Goal: Check status: Check status

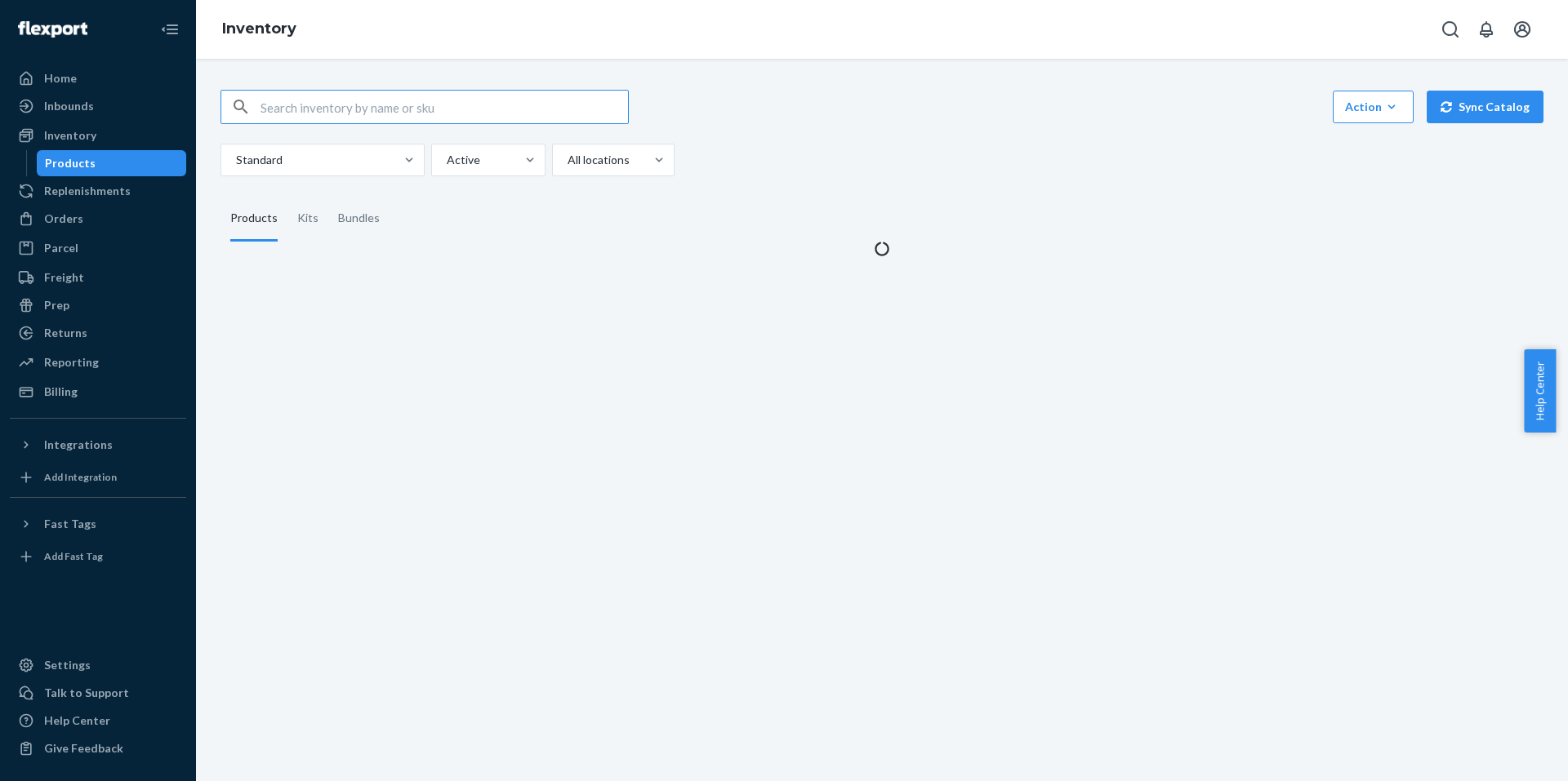
click at [349, 99] on input "text" at bounding box center [444, 107] width 367 height 33
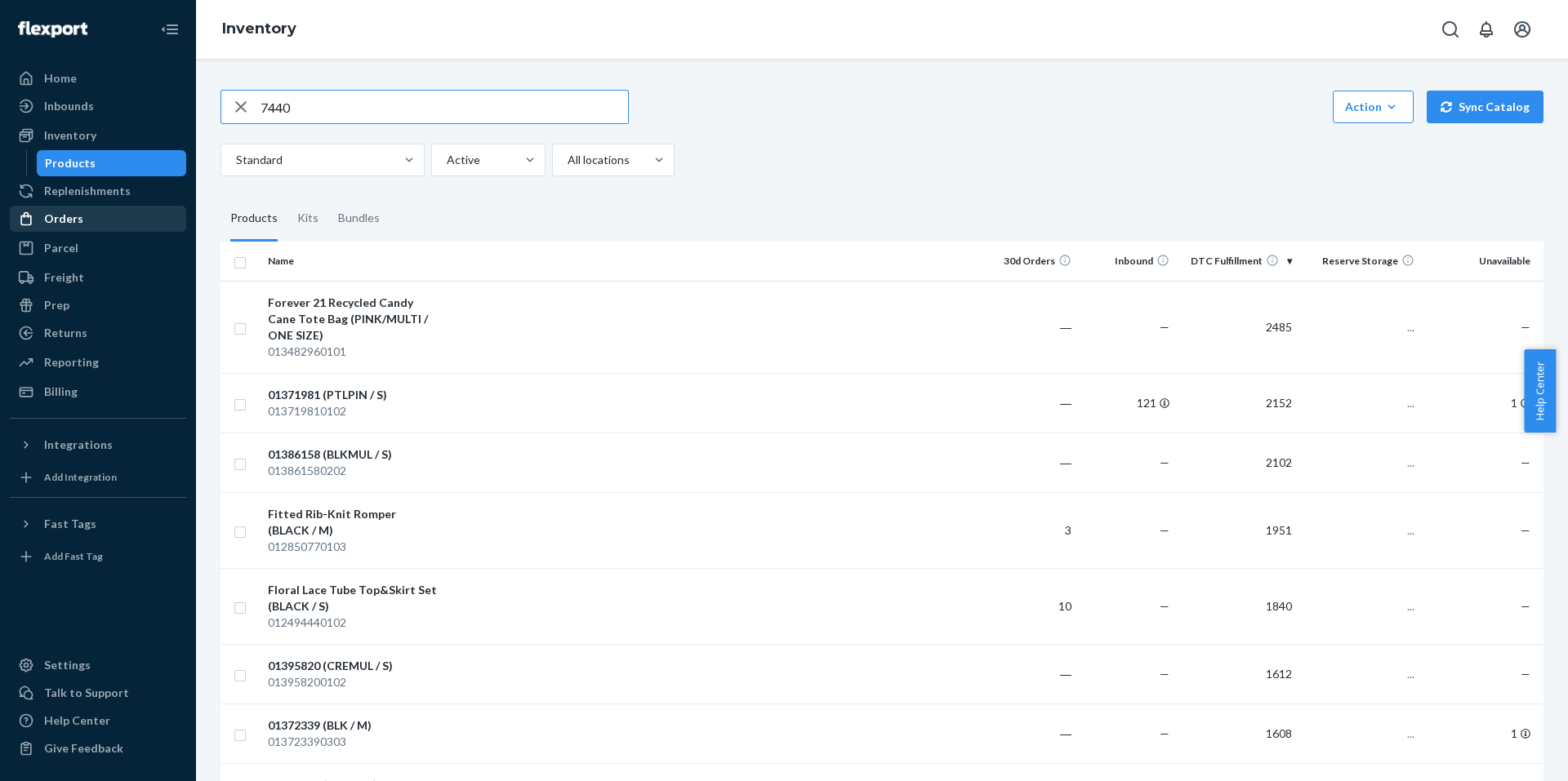
click at [58, 224] on div "Orders" at bounding box center [64, 218] width 39 height 16
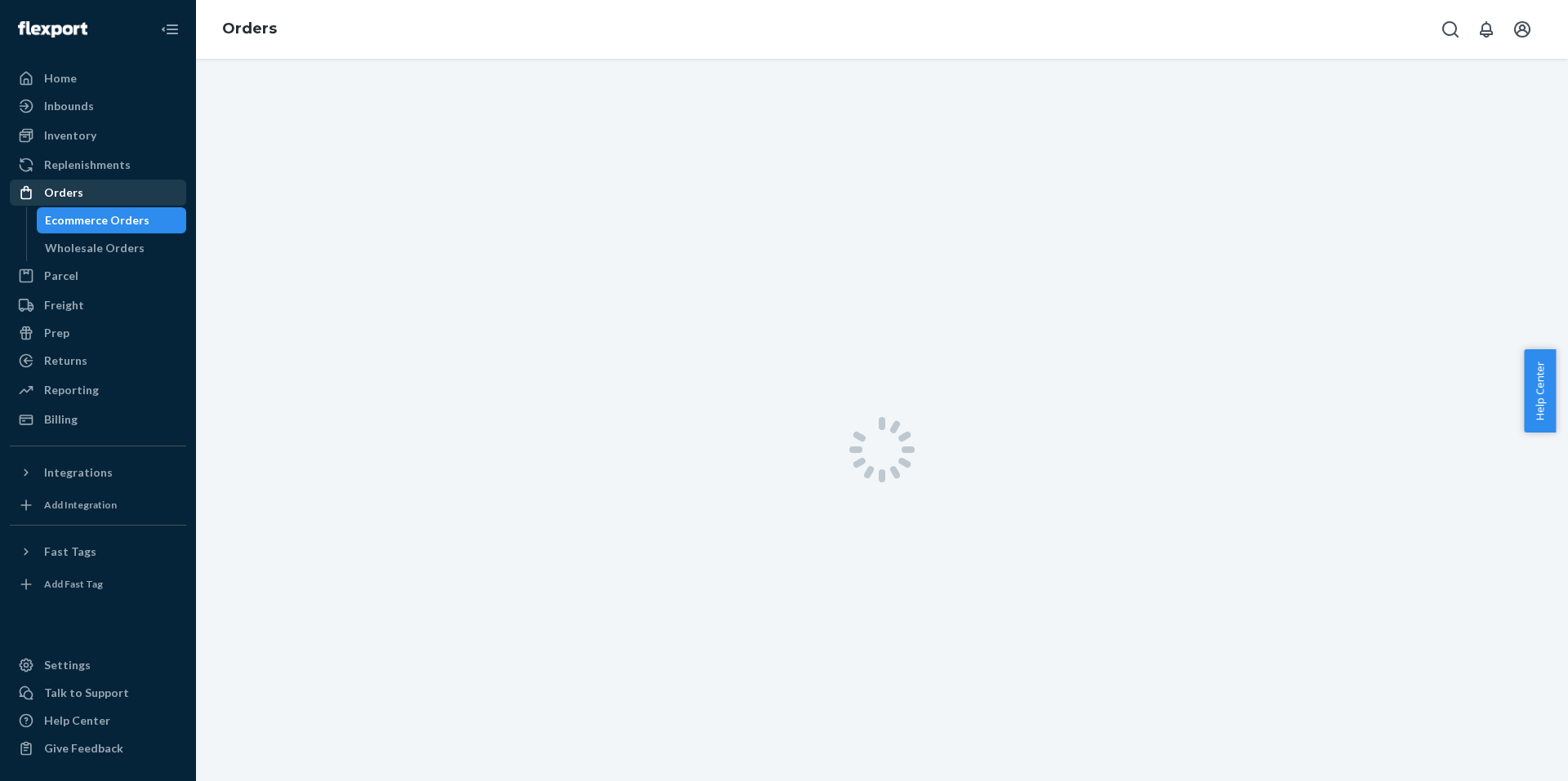
click at [58, 201] on div "Orders" at bounding box center [64, 192] width 39 height 16
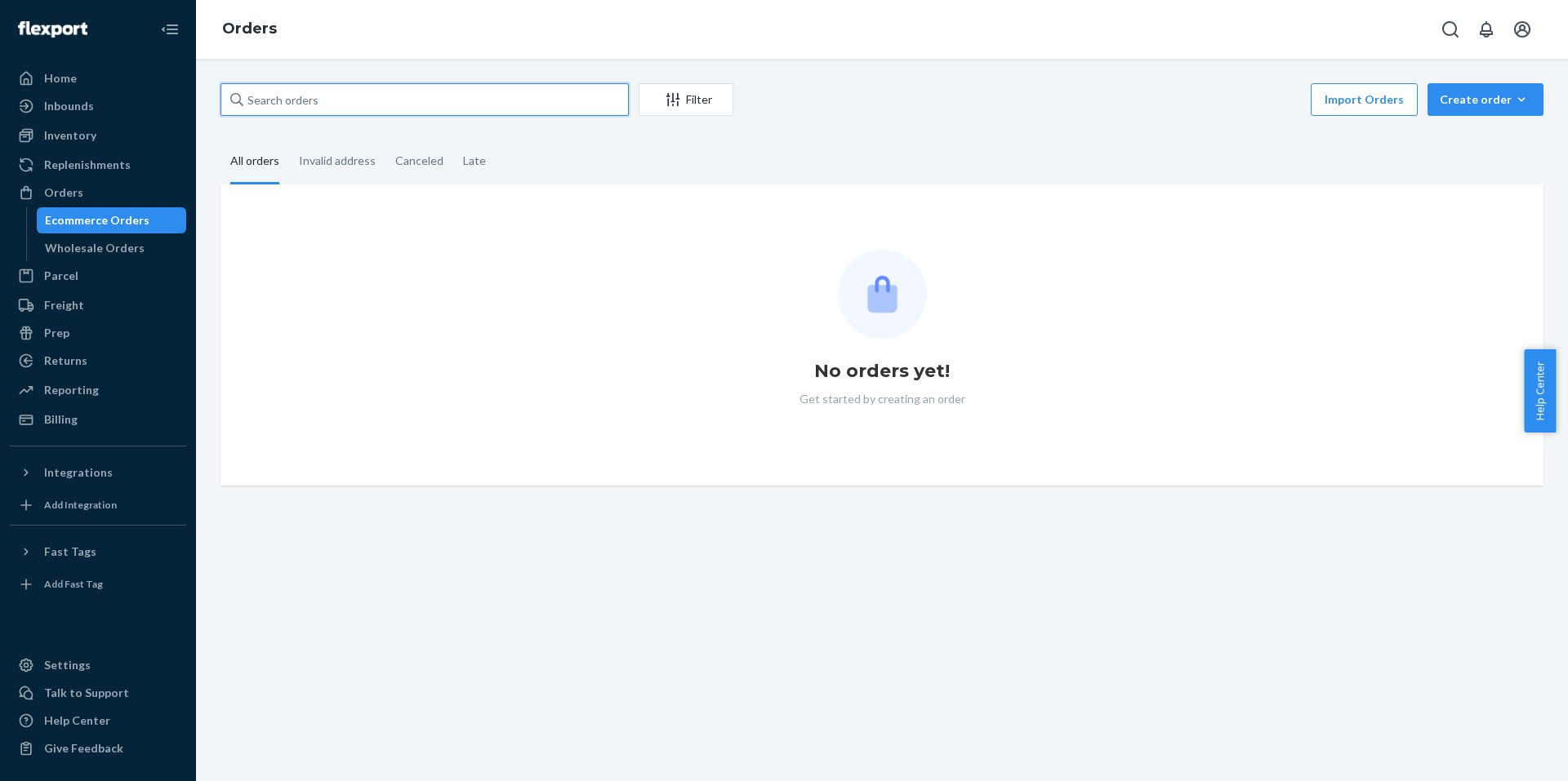
click at [382, 98] on input "text" at bounding box center [424, 99] width 408 height 33
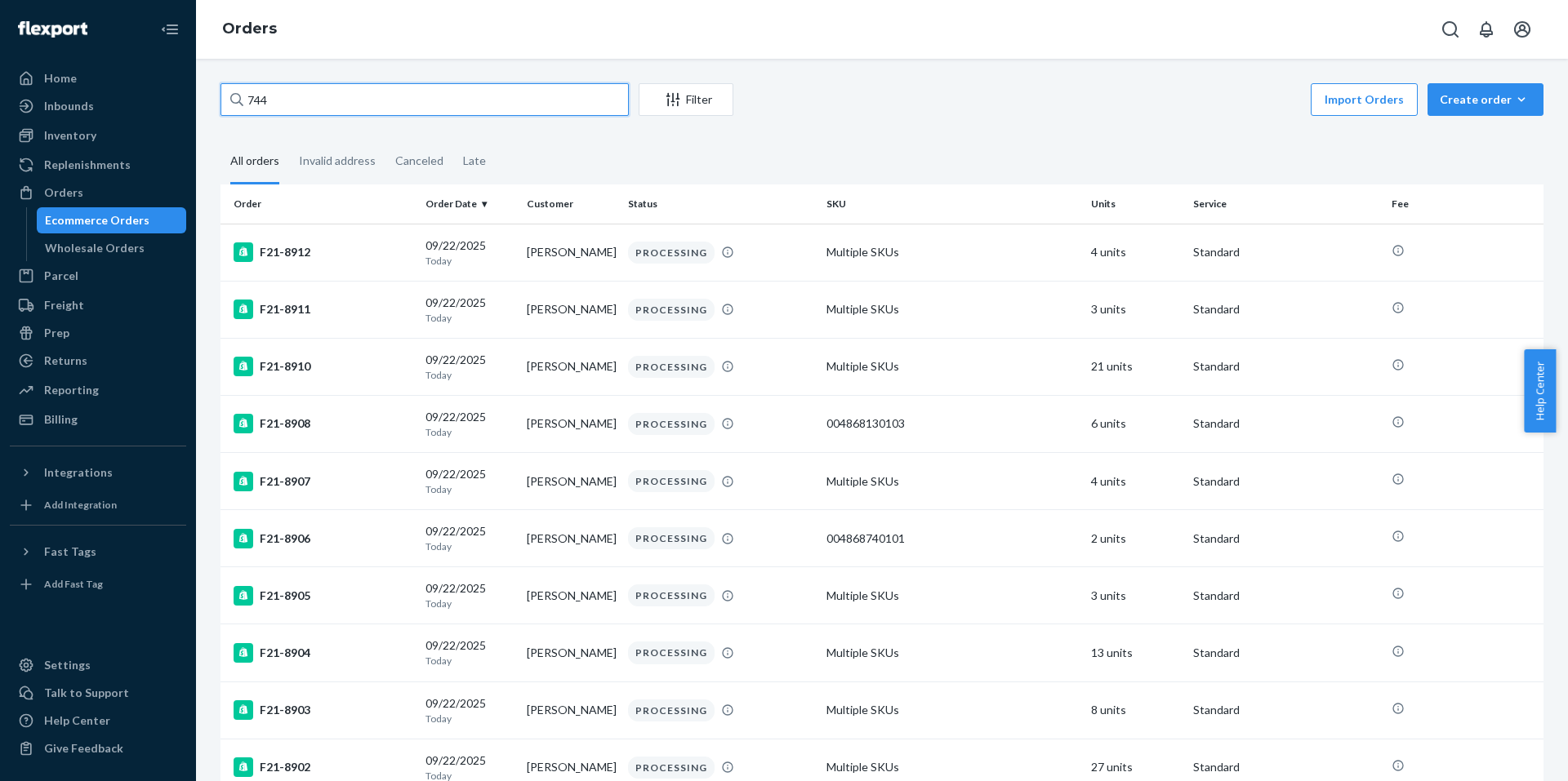
type input "7440"
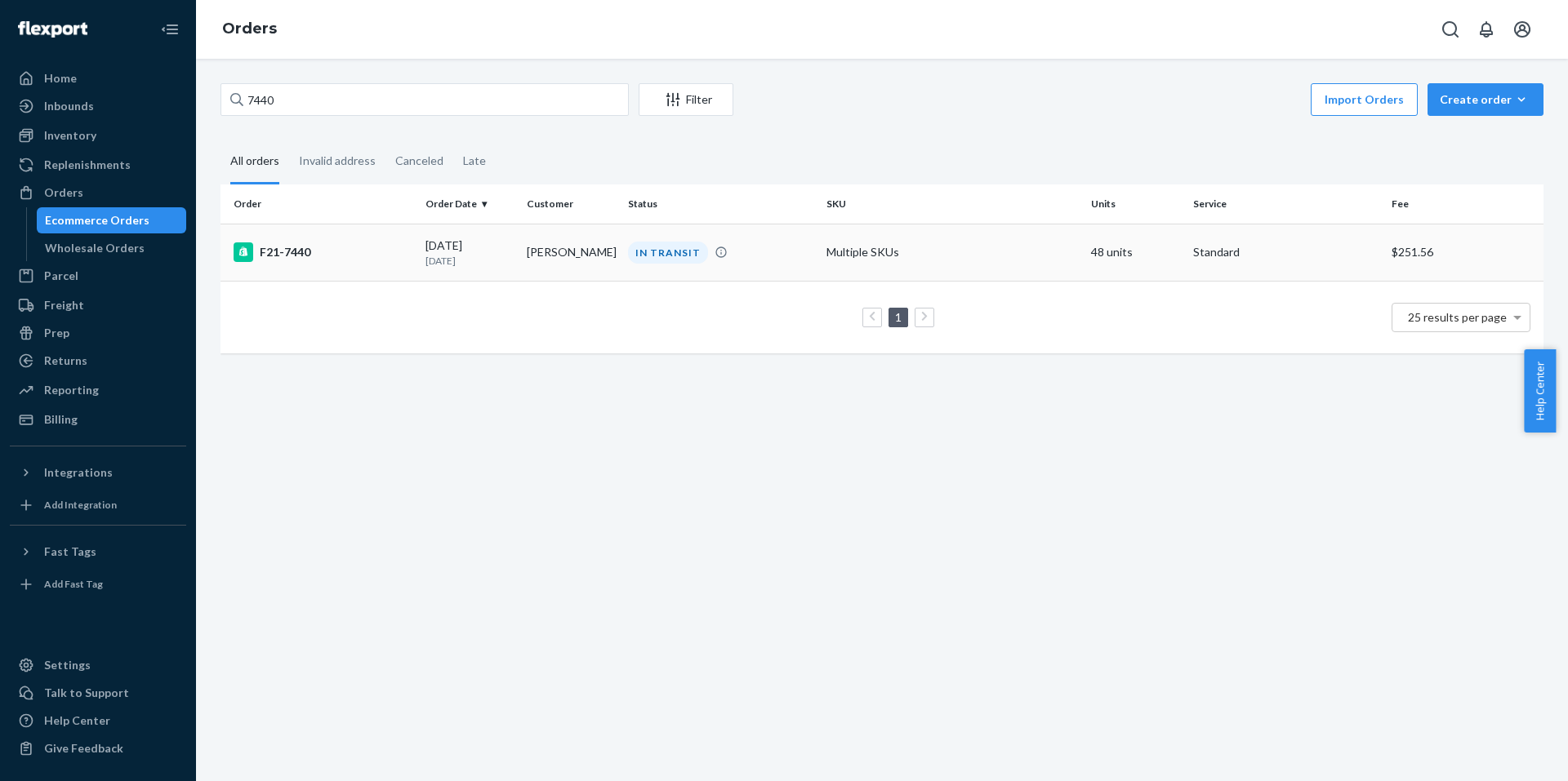
click at [282, 254] on div "F21-7440" at bounding box center [322, 252] width 179 height 20
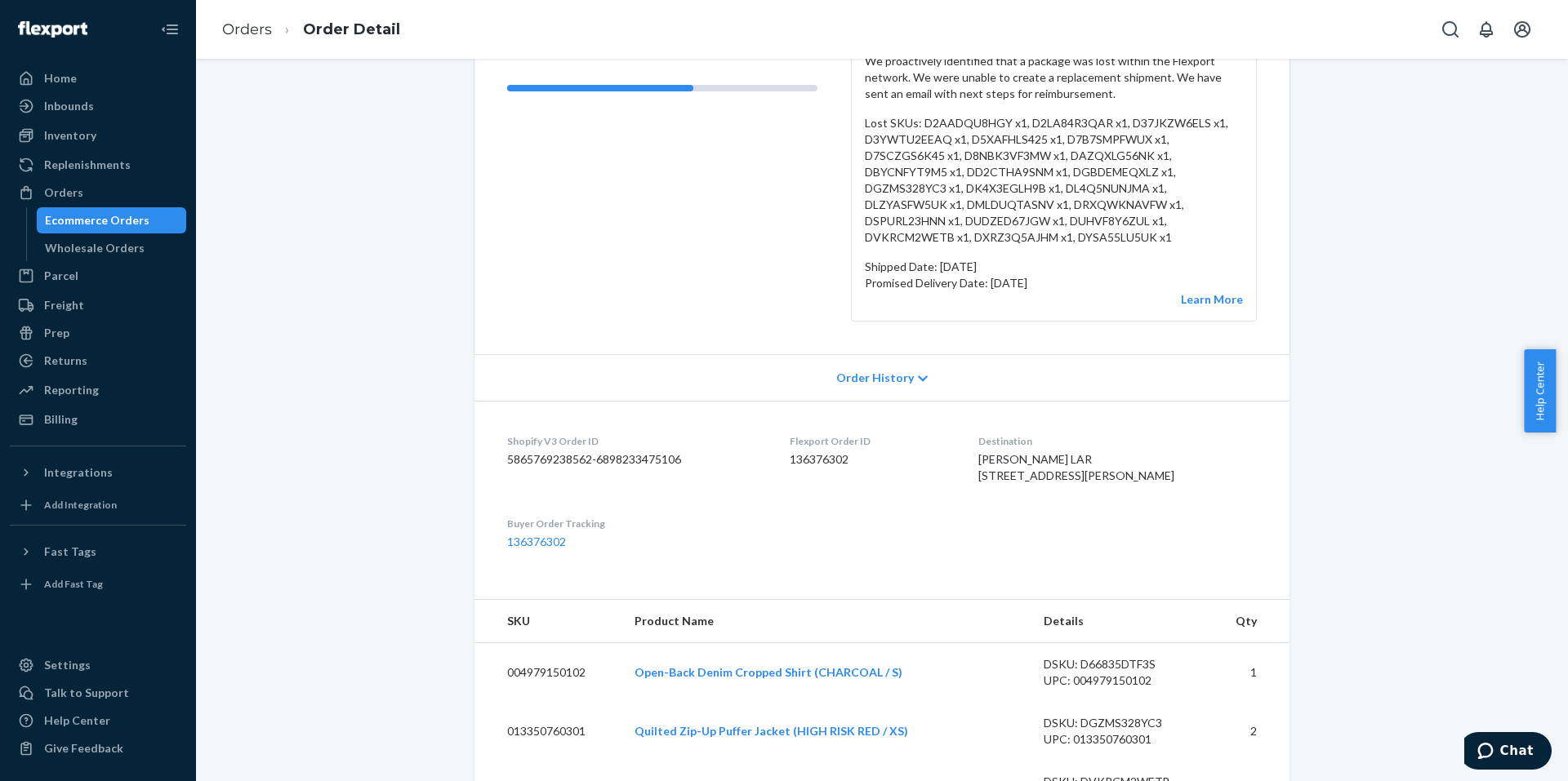
scroll to position [490, 0]
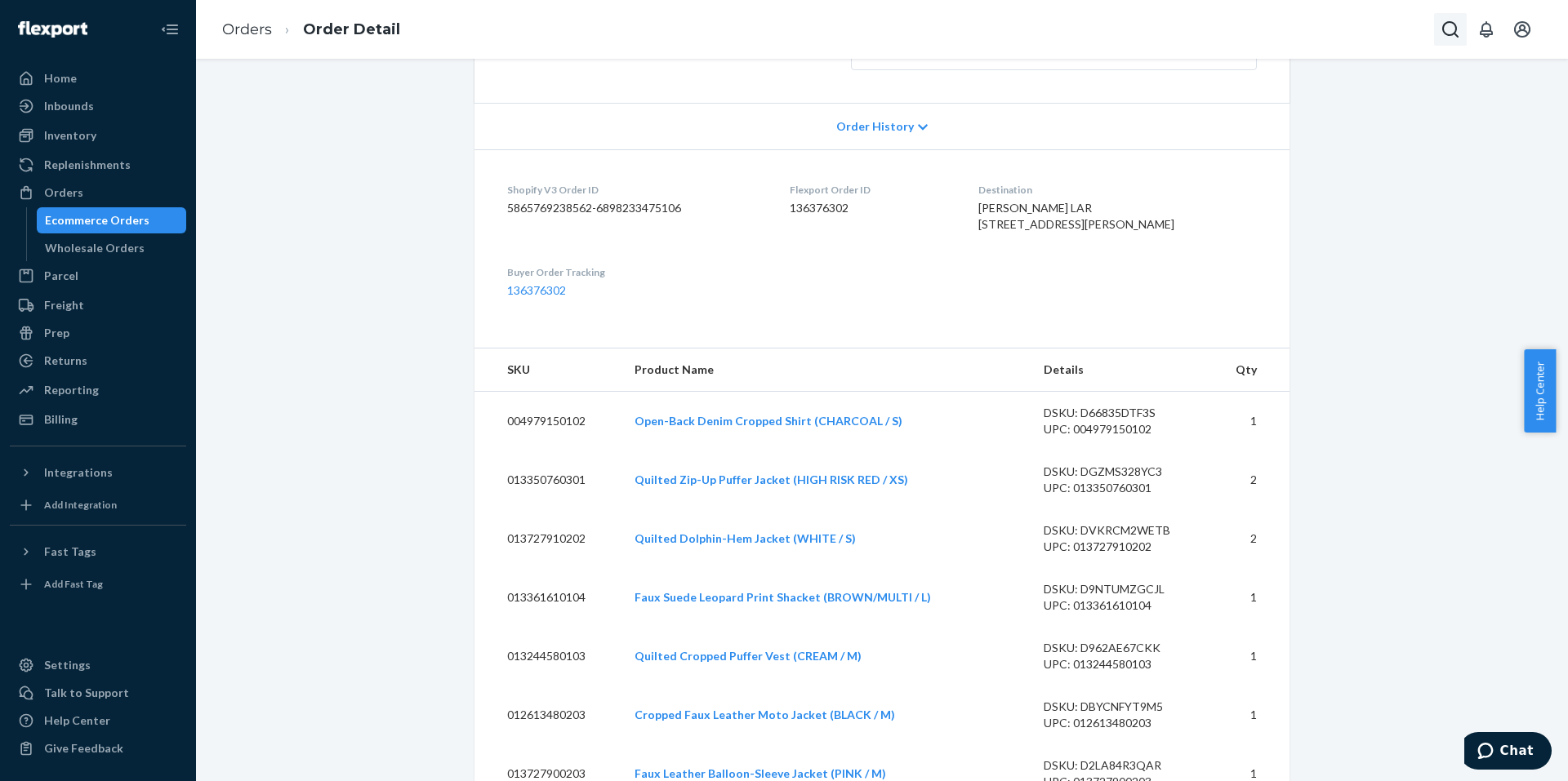
click at [1449, 27] on icon "Open Search Box" at bounding box center [1449, 29] width 20 height 20
click at [1240, 31] on input "8840" at bounding box center [1329, 29] width 201 height 16
click at [1301, 29] on input "f21-8840" at bounding box center [1329, 29] width 201 height 16
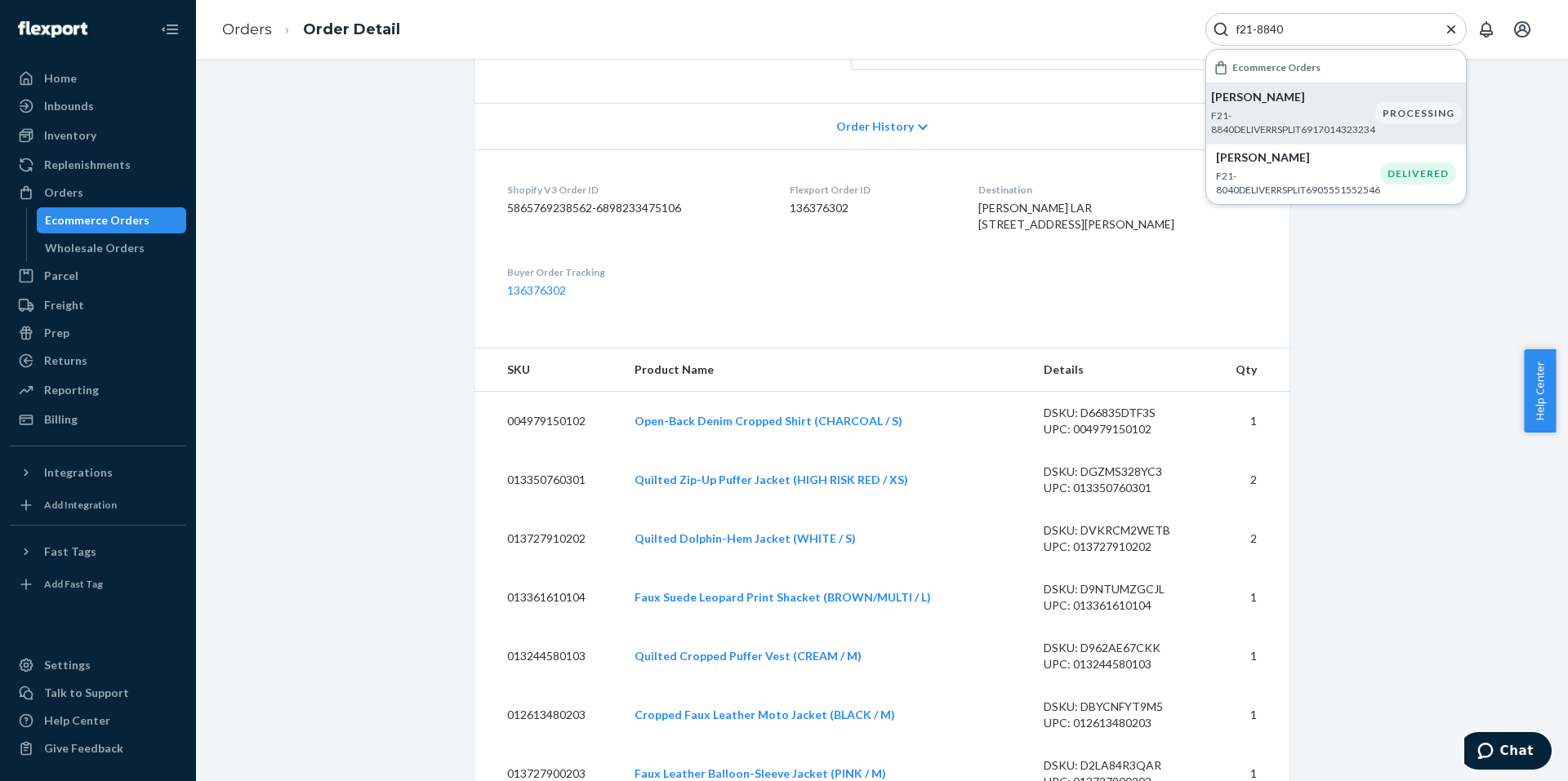
drag, startPoint x: 1194, startPoint y: 31, endPoint x: 1364, endPoint y: 126, distance: 194.7
click at [1269, 36] on input "f21-8840" at bounding box center [1329, 29] width 201 height 16
type input "f21-8840"
click at [1284, 126] on p "F21-8840DELIVERRSPLIT6917014323234" at bounding box center [1293, 122] width 165 height 28
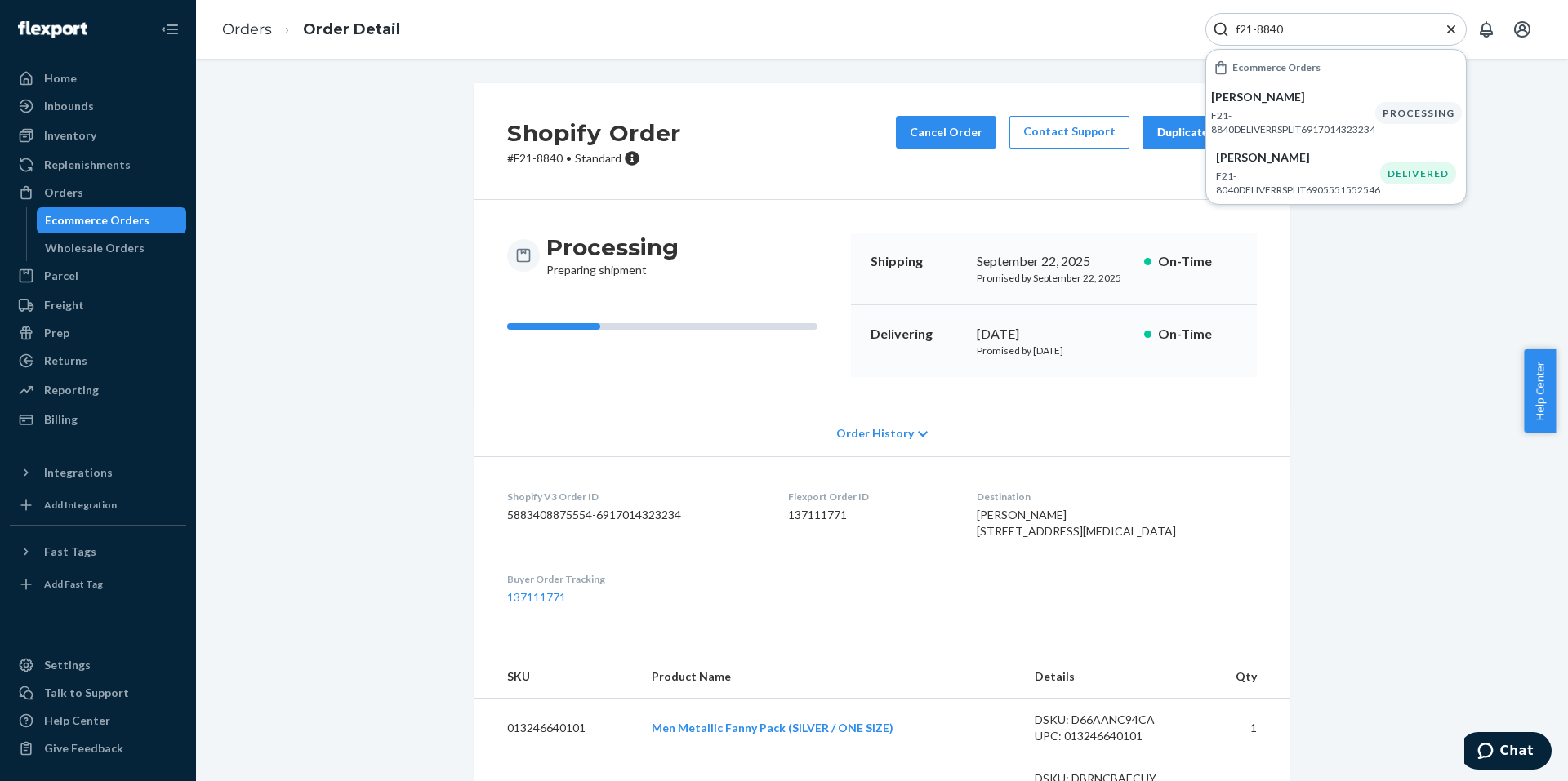
click at [739, 153] on div "Shopify Order # F21-8840 • Standard Cancel Order Contact Support Duplicate Order" at bounding box center [881, 142] width 815 height 117
drag, startPoint x: 1358, startPoint y: 456, endPoint x: 1271, endPoint y: 385, distance: 112.3
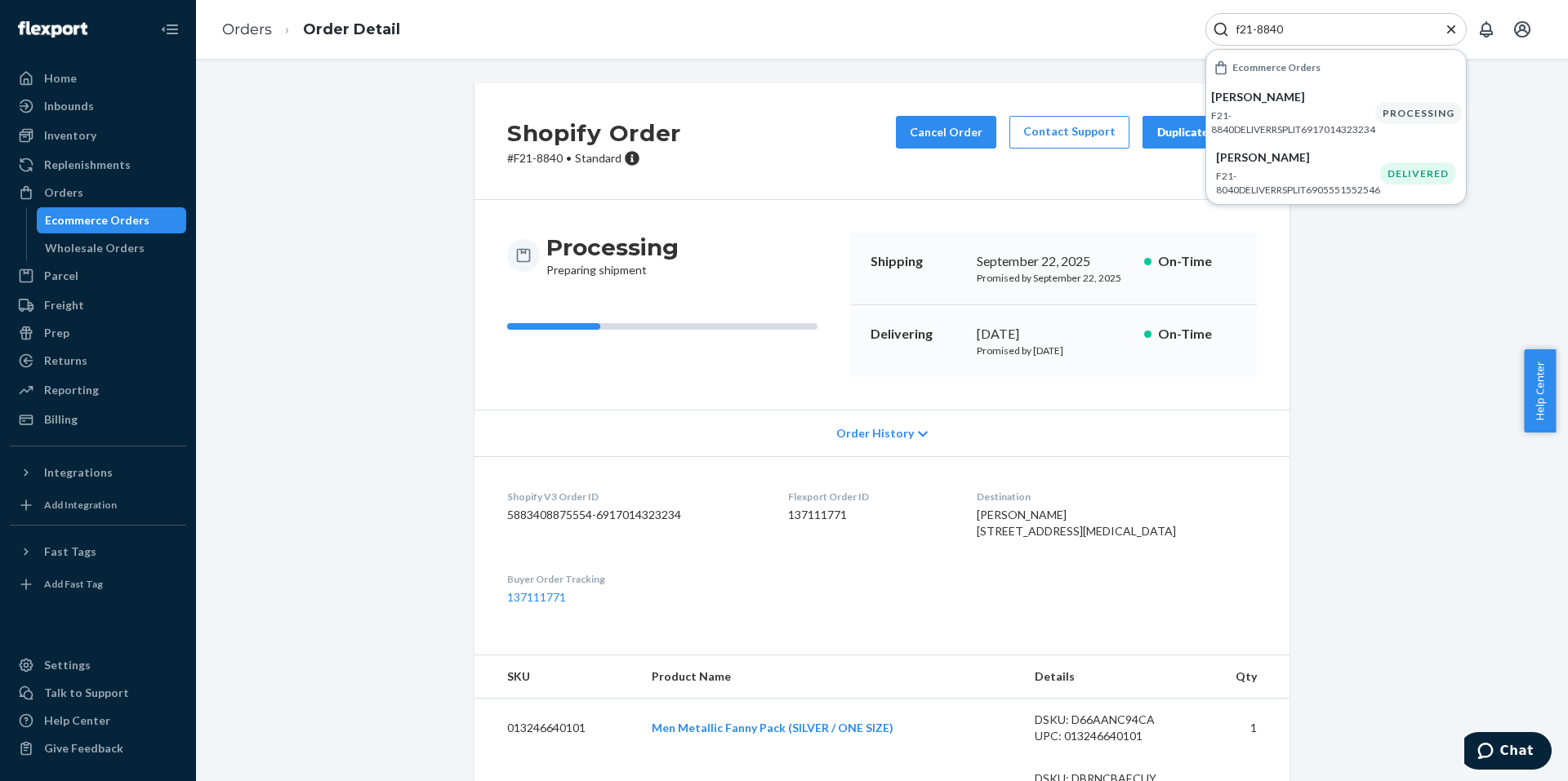
drag, startPoint x: 809, startPoint y: 161, endPoint x: 850, endPoint y: 149, distance: 42.7
click at [811, 158] on div "Shopify Order # F21-8840 • Standard Cancel Order Contact Support Duplicate Order" at bounding box center [881, 142] width 815 height 117
